Goal: Register for event/course

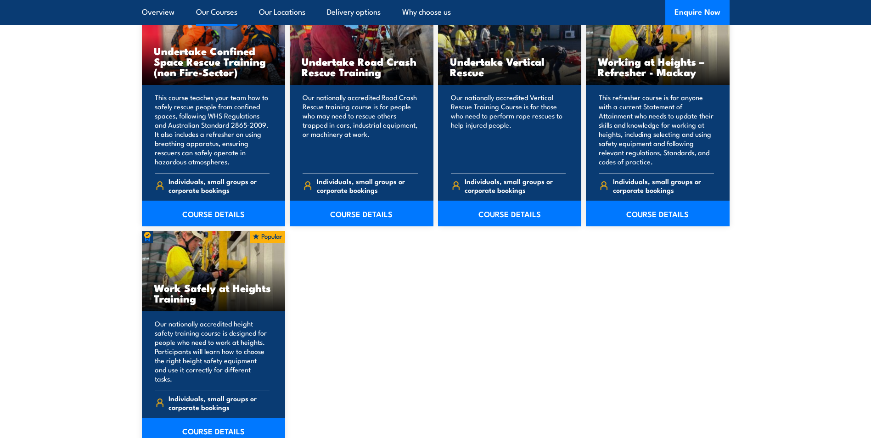
scroll to position [1110, 0]
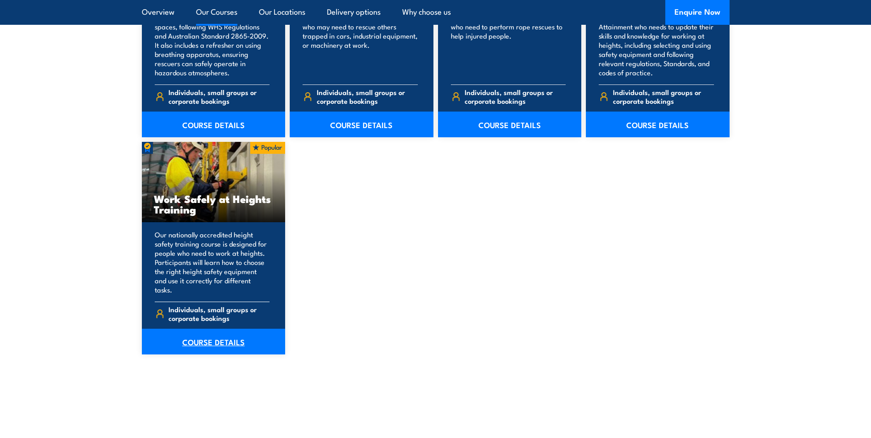
click at [220, 334] on link "COURSE DETAILS" at bounding box center [214, 342] width 144 height 26
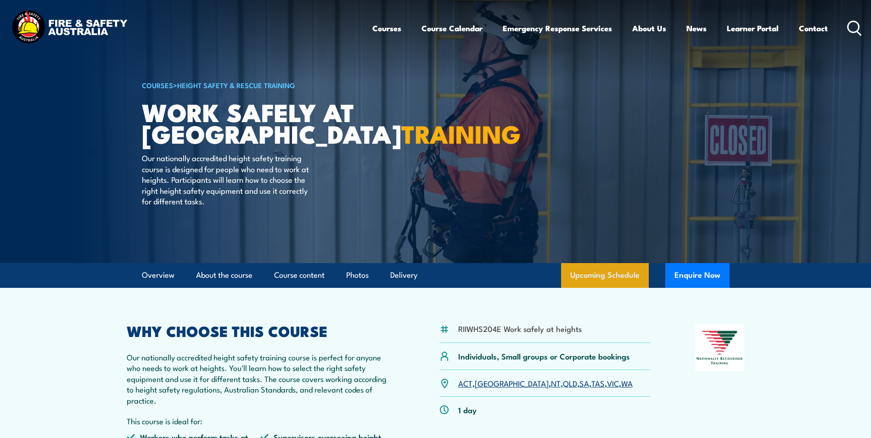
click at [590, 274] on link "Upcoming Schedule" at bounding box center [605, 275] width 88 height 25
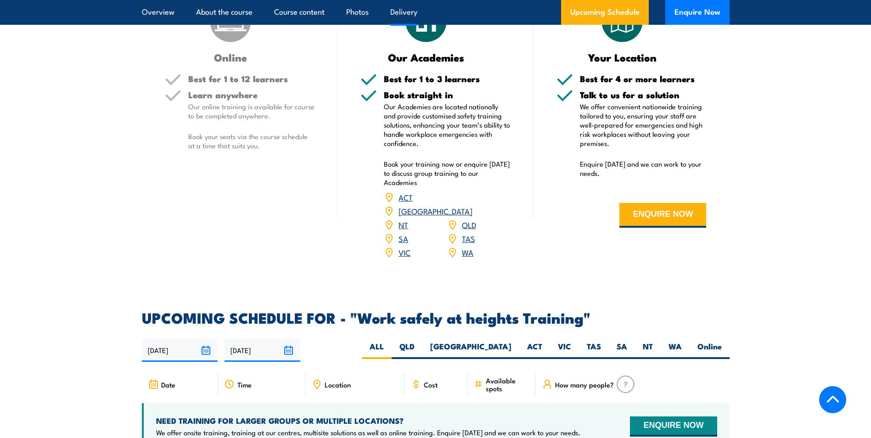
scroll to position [1278, 0]
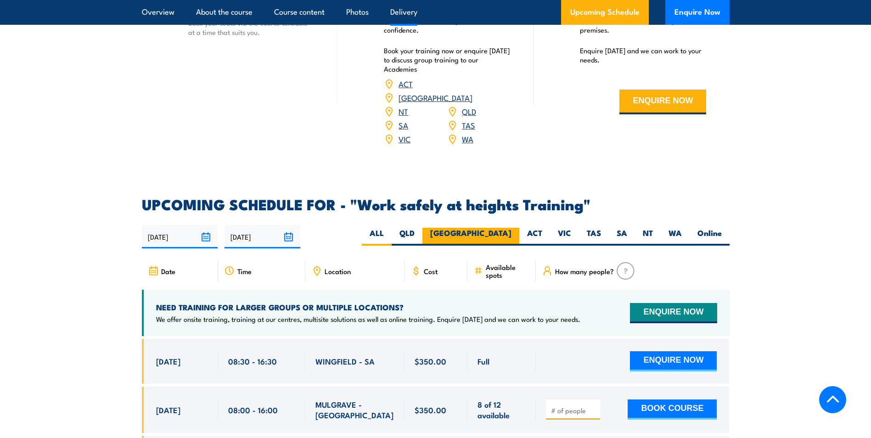
click at [490, 228] on label "NSW" at bounding box center [471, 237] width 97 height 18
click at [512, 228] on input "NSW" at bounding box center [515, 231] width 6 height 6
radio input "true"
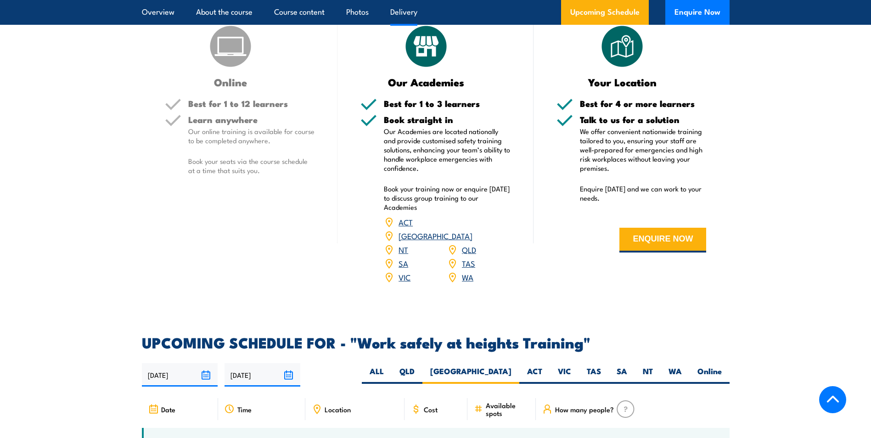
scroll to position [1094, 0]
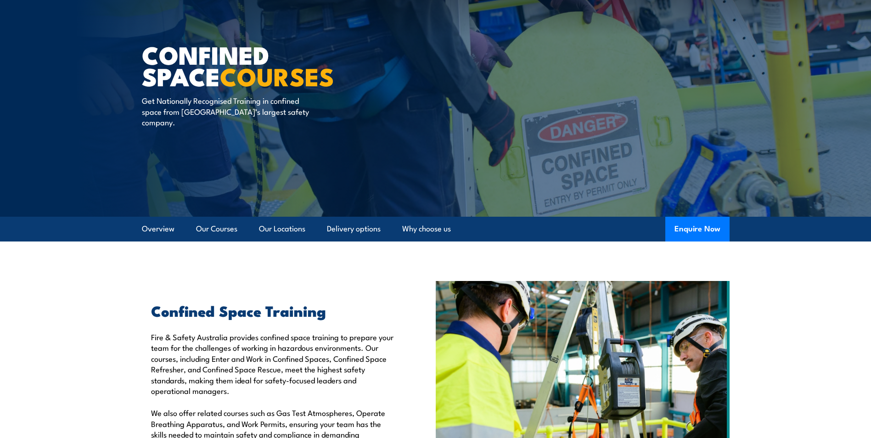
scroll to position [92, 0]
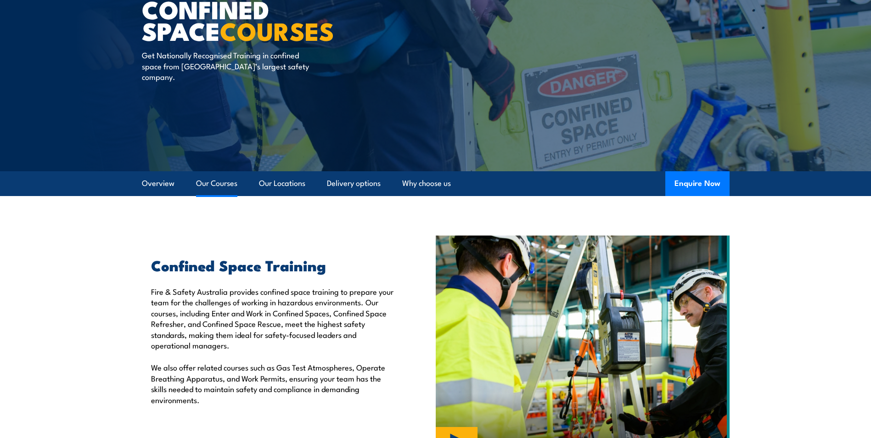
click at [220, 180] on link "Our Courses" at bounding box center [216, 183] width 41 height 24
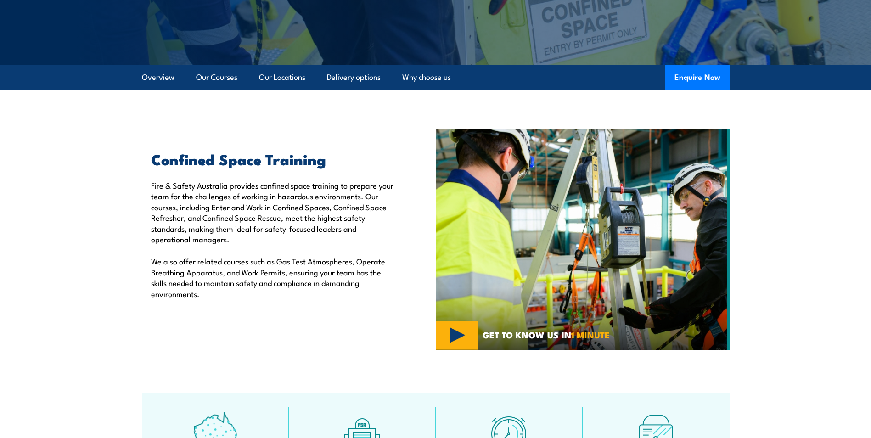
scroll to position [146, 0]
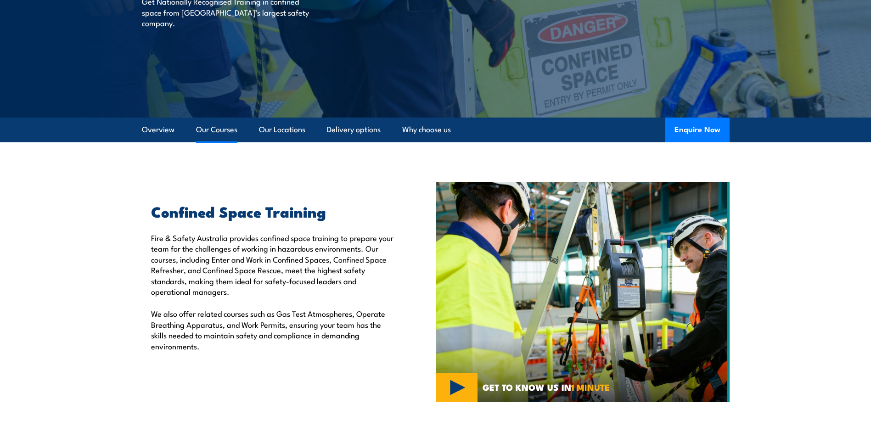
click at [223, 129] on link "Our Courses" at bounding box center [216, 130] width 41 height 24
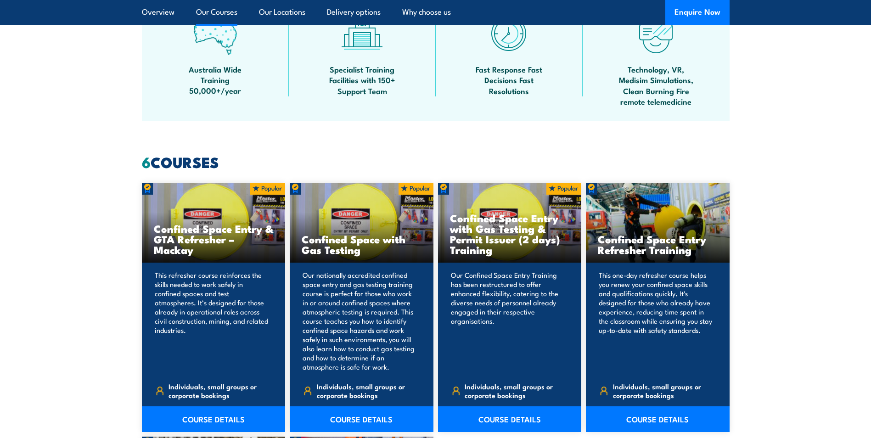
scroll to position [697, 0]
